Goal: Transaction & Acquisition: Subscribe to service/newsletter

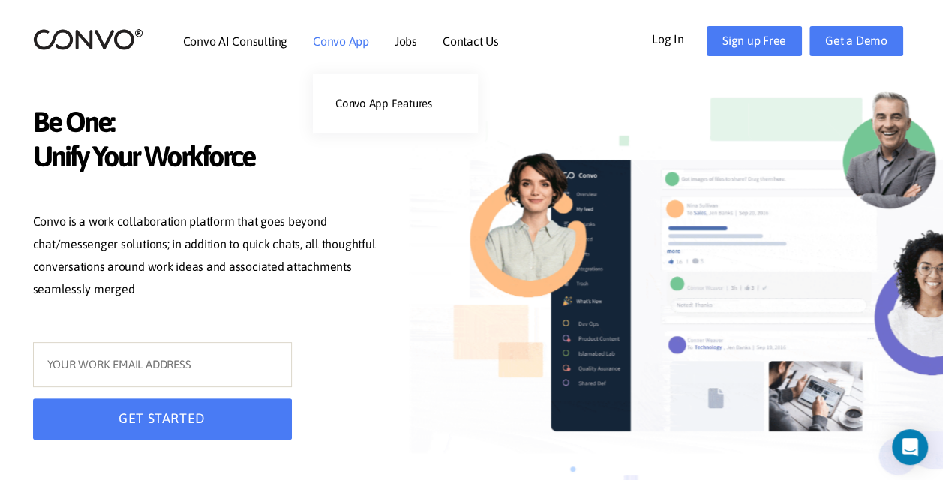
click at [326, 38] on link "Convo App" at bounding box center [341, 41] width 56 height 12
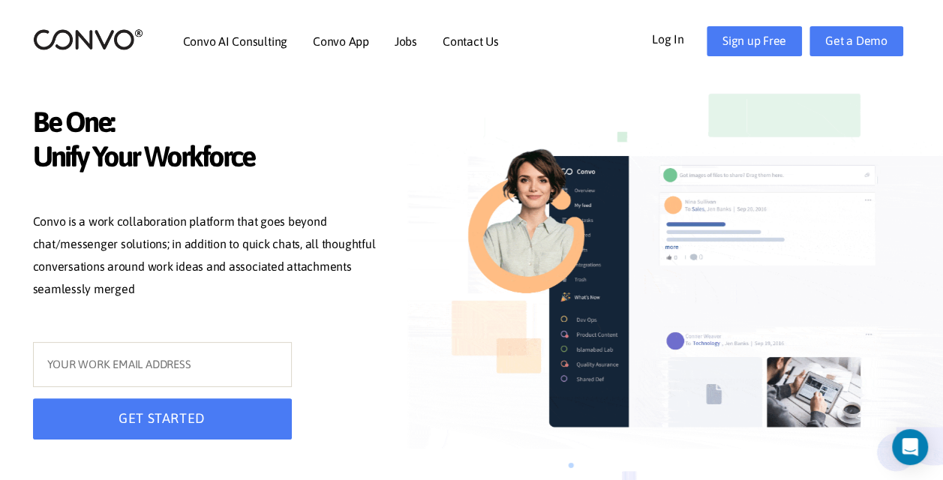
click at [326, 38] on link "Convo App" at bounding box center [341, 41] width 56 height 12
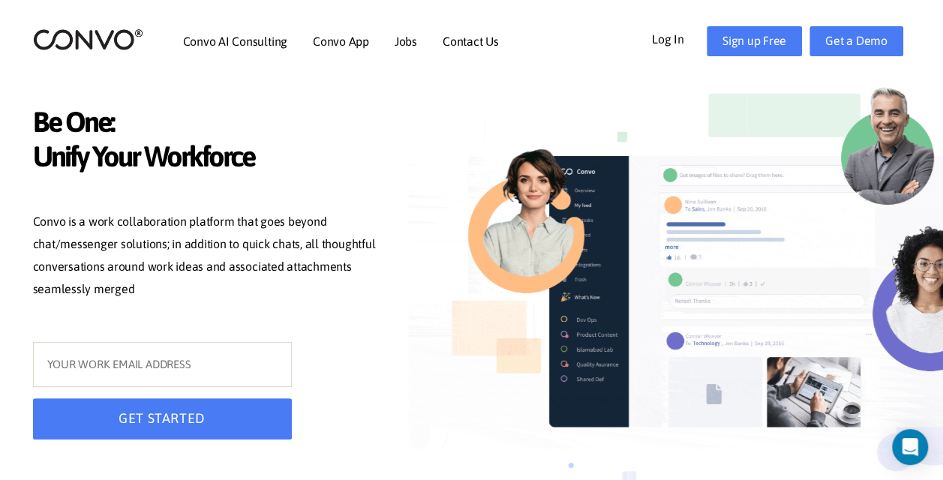
click at [326, 38] on link "Convo App" at bounding box center [341, 41] width 56 height 12
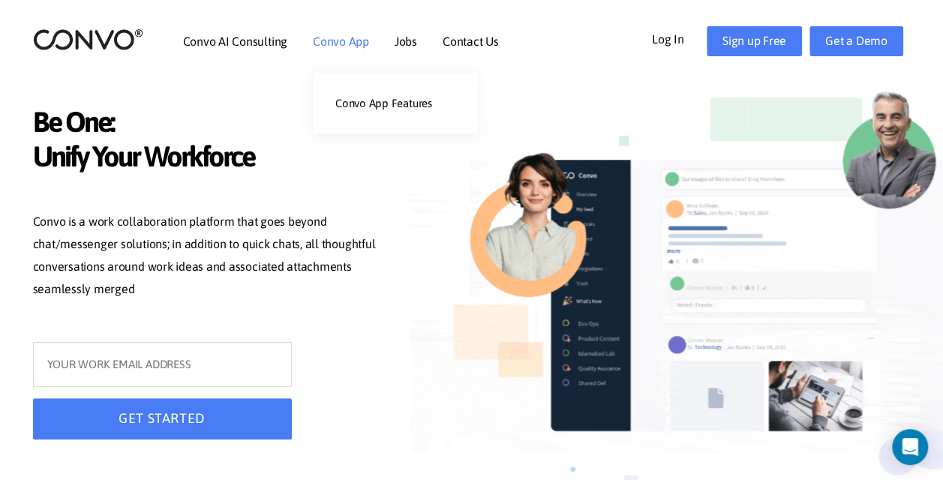
click at [333, 36] on link "Convo App" at bounding box center [341, 41] width 56 height 12
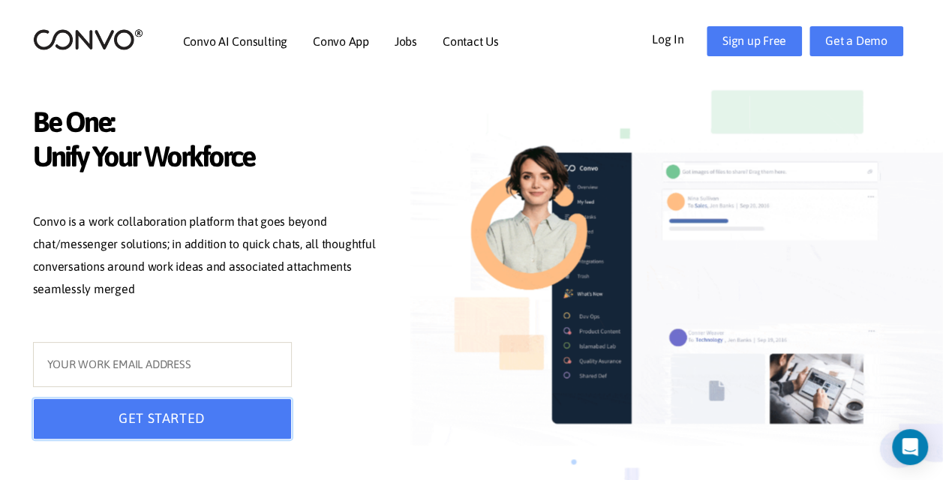
click at [257, 416] on button "GET STARTED" at bounding box center [162, 418] width 259 height 41
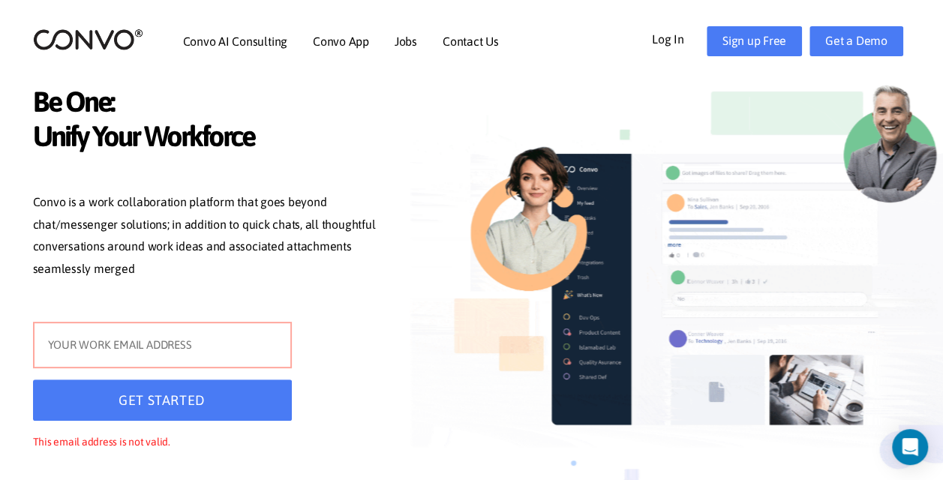
click at [265, 356] on input "text" at bounding box center [162, 345] width 259 height 47
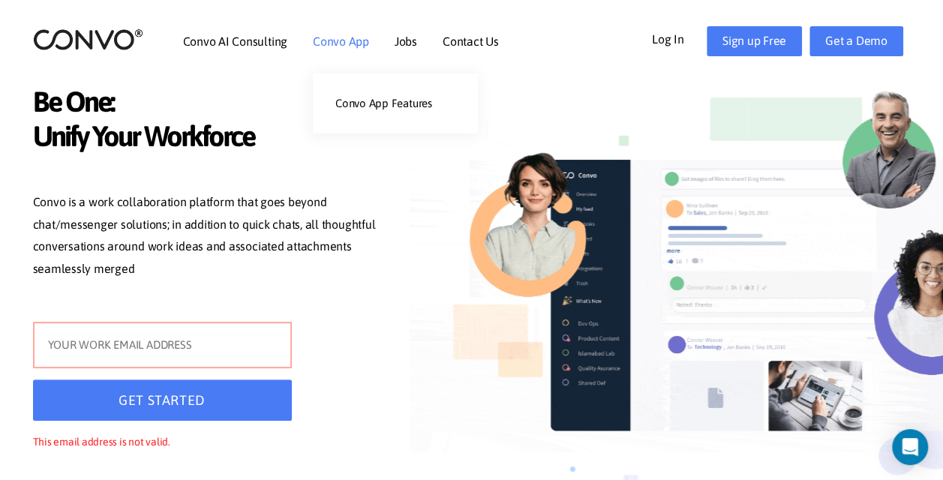
click at [356, 44] on link "Convo App" at bounding box center [341, 41] width 56 height 12
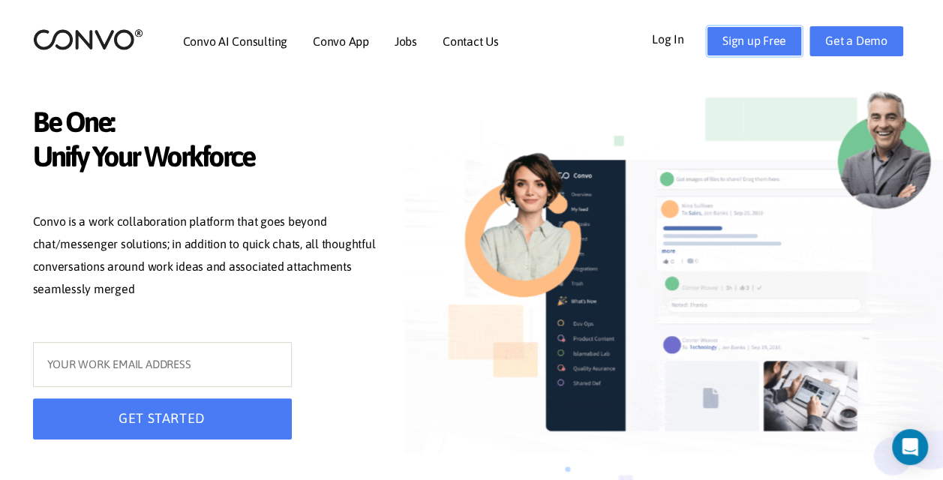
click at [741, 36] on link "Sign up Free" at bounding box center [754, 41] width 95 height 30
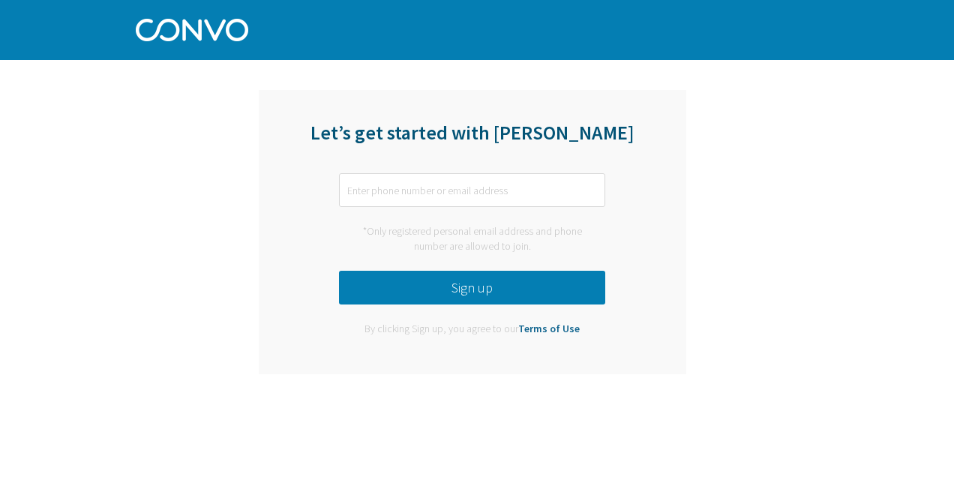
click at [884, 147] on div "Let’s get started with Convo *Only registered personal email address and phone …" at bounding box center [477, 196] width 954 height 393
click at [544, 192] on input "text" at bounding box center [472, 190] width 266 height 34
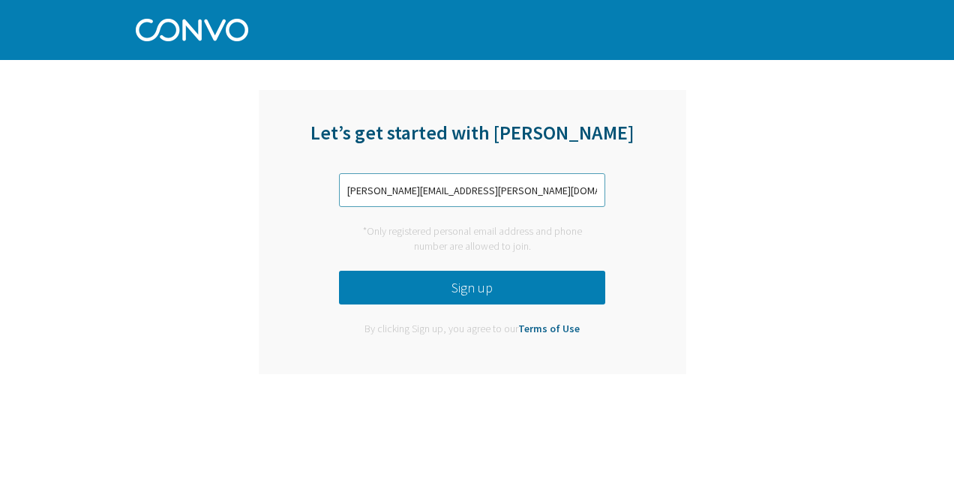
type input "[PERSON_NAME][EMAIL_ADDRESS][PERSON_NAME][DOMAIN_NAME]"
click at [469, 296] on button "Sign up" at bounding box center [472, 288] width 266 height 34
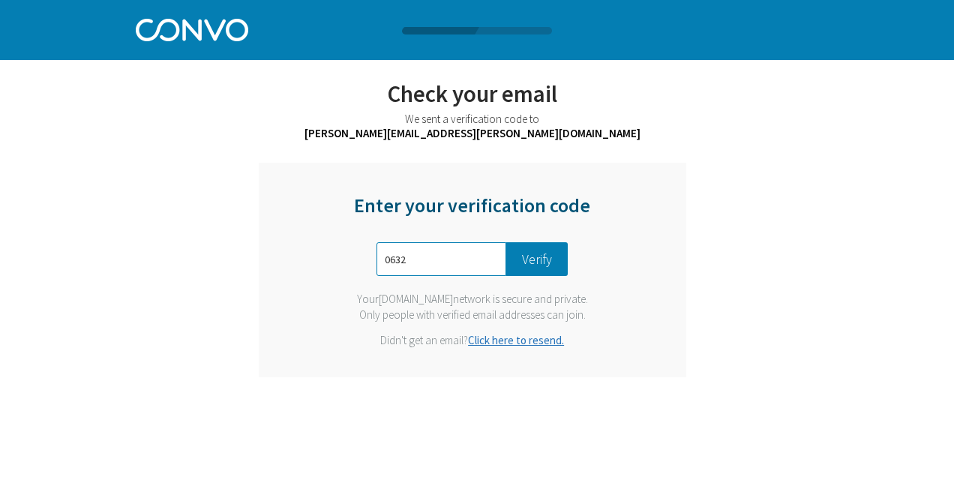
type input "0632"
click at [524, 264] on button "Verify" at bounding box center [537, 259] width 62 height 34
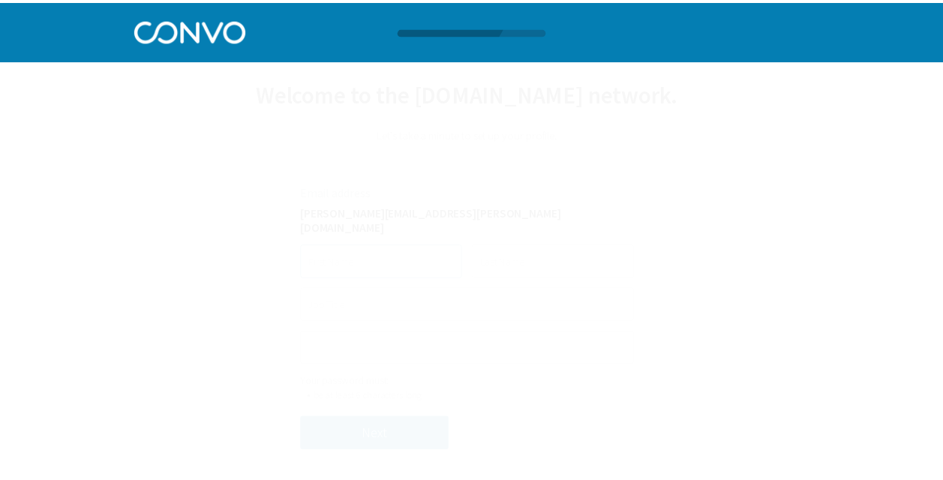
scroll to position [1, 0]
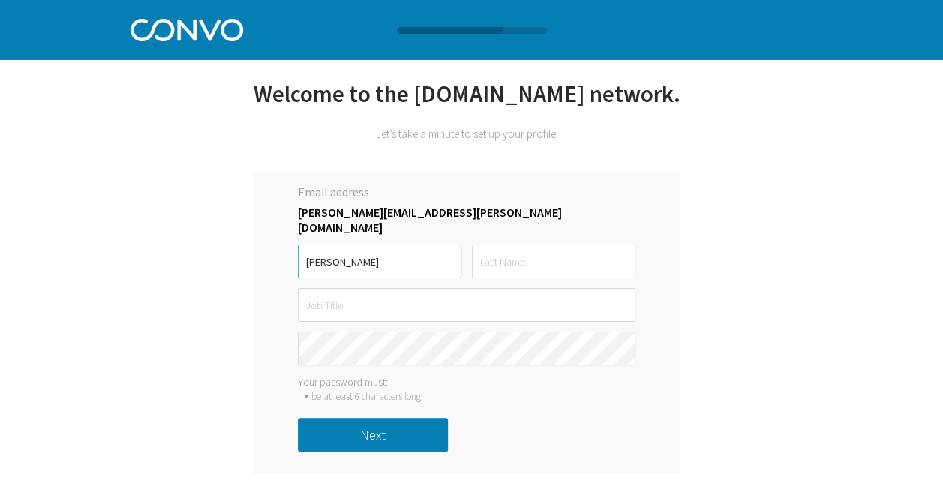
type input "Amy"
type input "Vassallo"
type input "B"
click at [387, 439] on button "Next" at bounding box center [373, 435] width 150 height 34
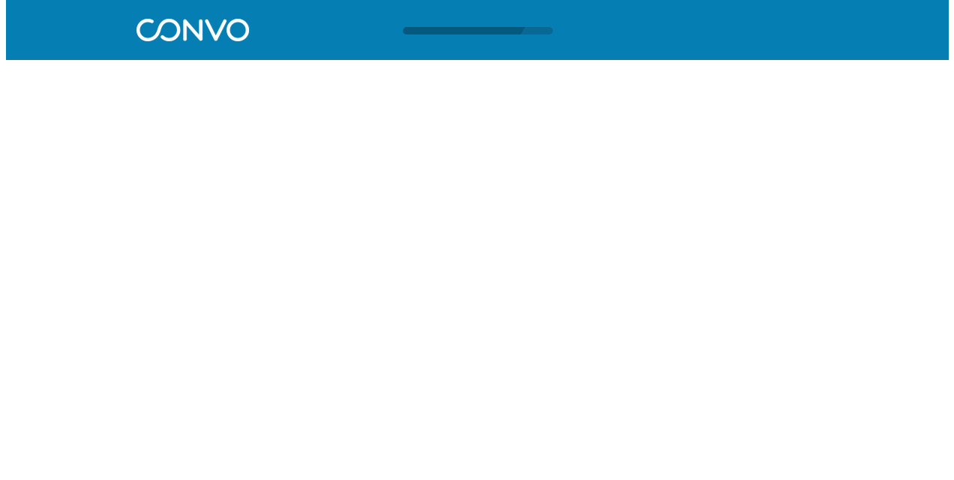
scroll to position [0, 0]
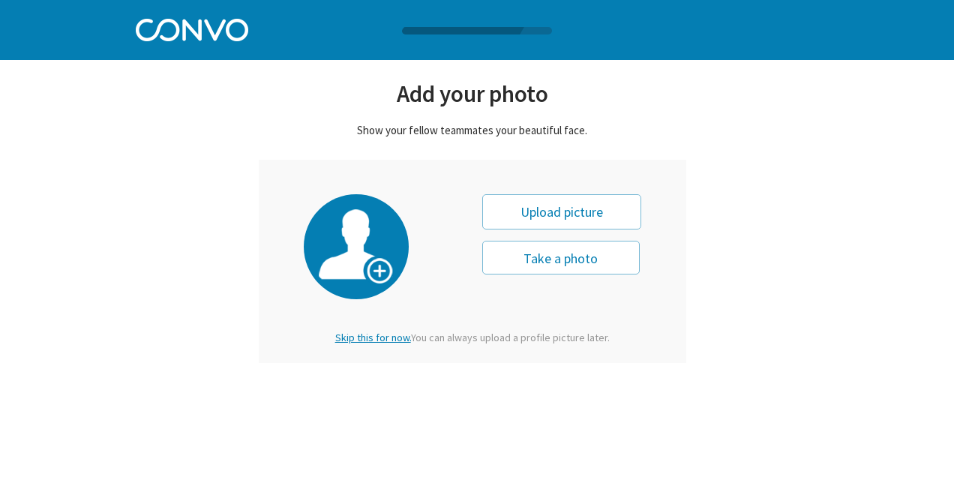
click at [368, 337] on span "Skip this for now." at bounding box center [373, 338] width 76 height 14
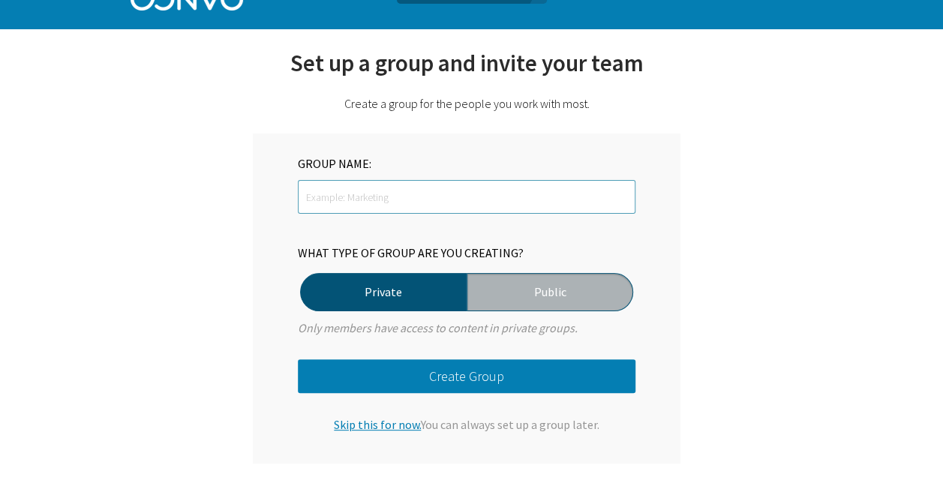
scroll to position [37, 0]
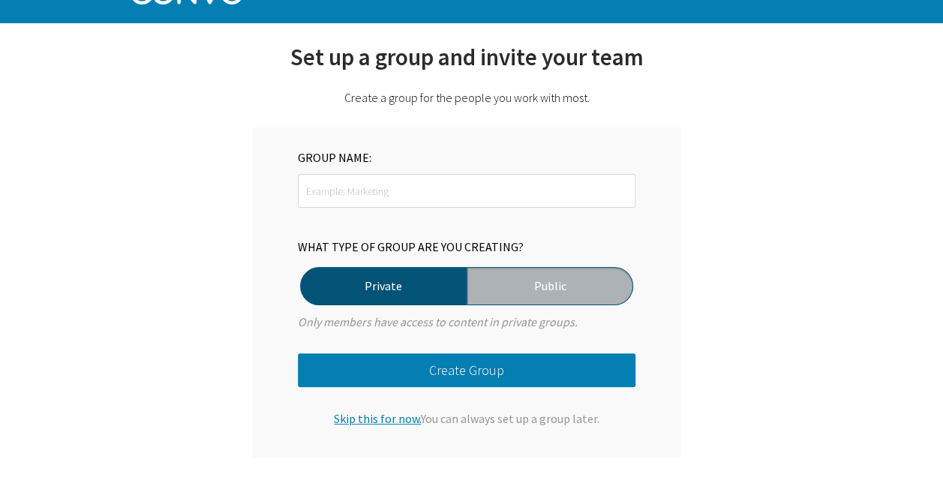
click at [387, 414] on span "Skip this for now." at bounding box center [377, 418] width 87 height 15
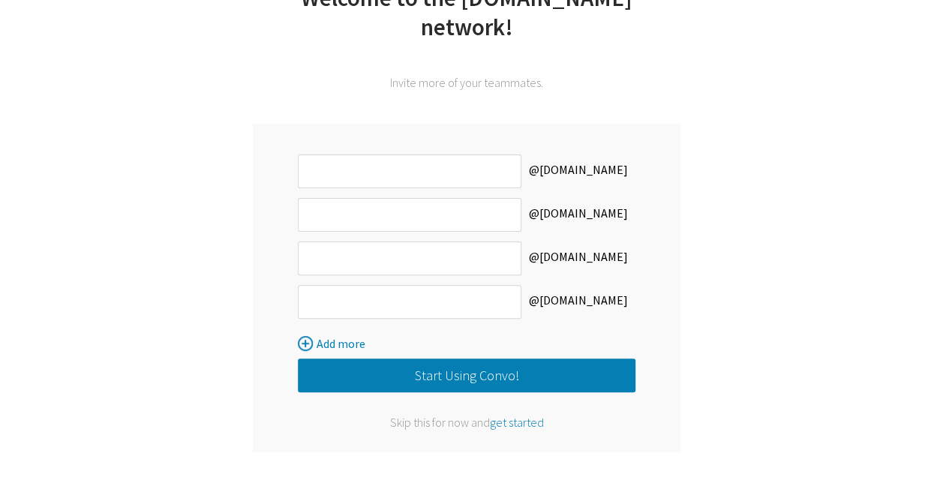
scroll to position [104, 0]
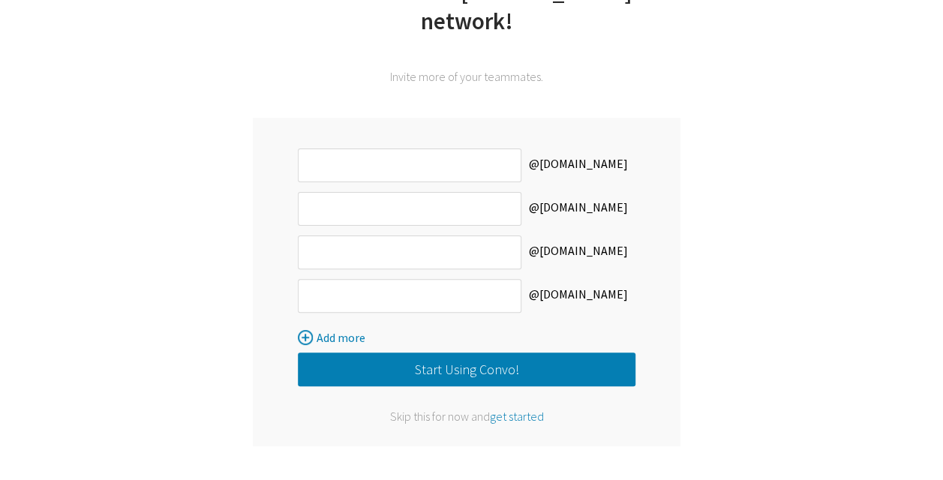
click at [514, 416] on span "get started" at bounding box center [517, 416] width 54 height 15
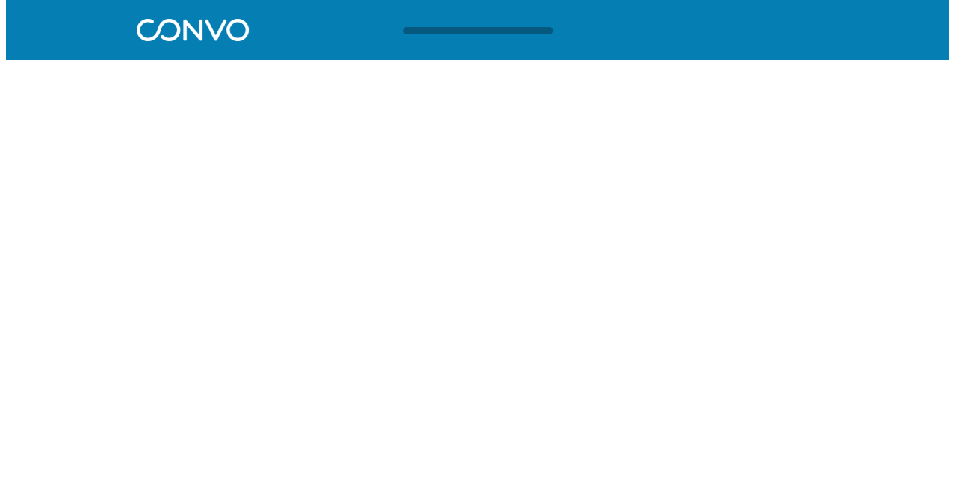
scroll to position [0, 0]
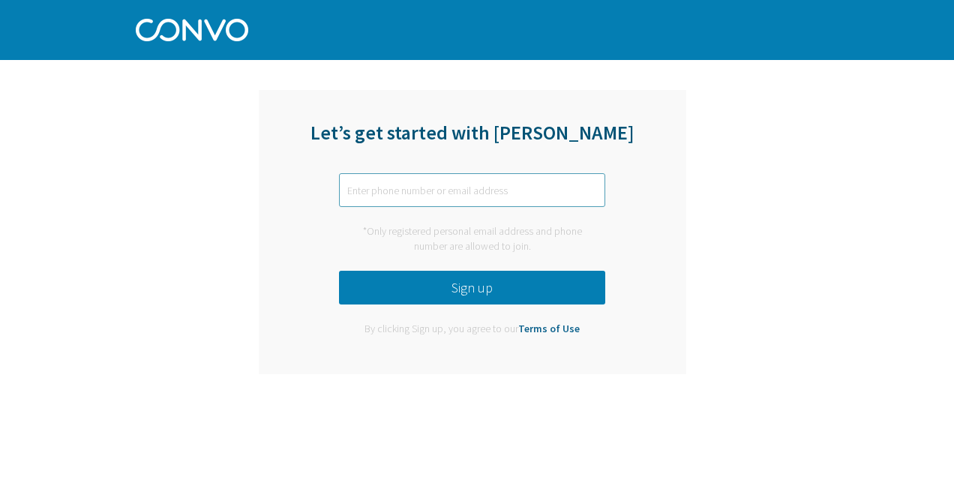
type input "[PERSON_NAME][EMAIL_ADDRESS][PERSON_NAME][DOMAIN_NAME]"
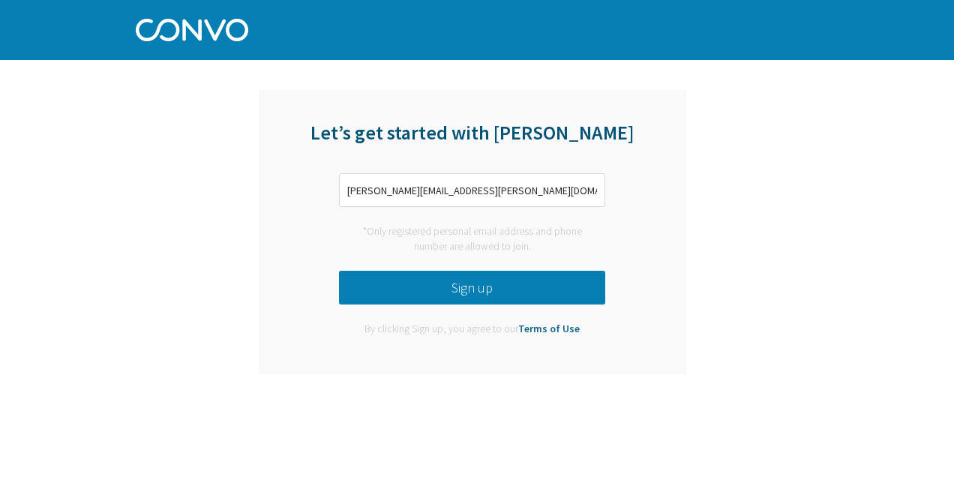
click at [458, 279] on button "Sign up" at bounding box center [472, 288] width 266 height 34
